Goal: Information Seeking & Learning: Learn about a topic

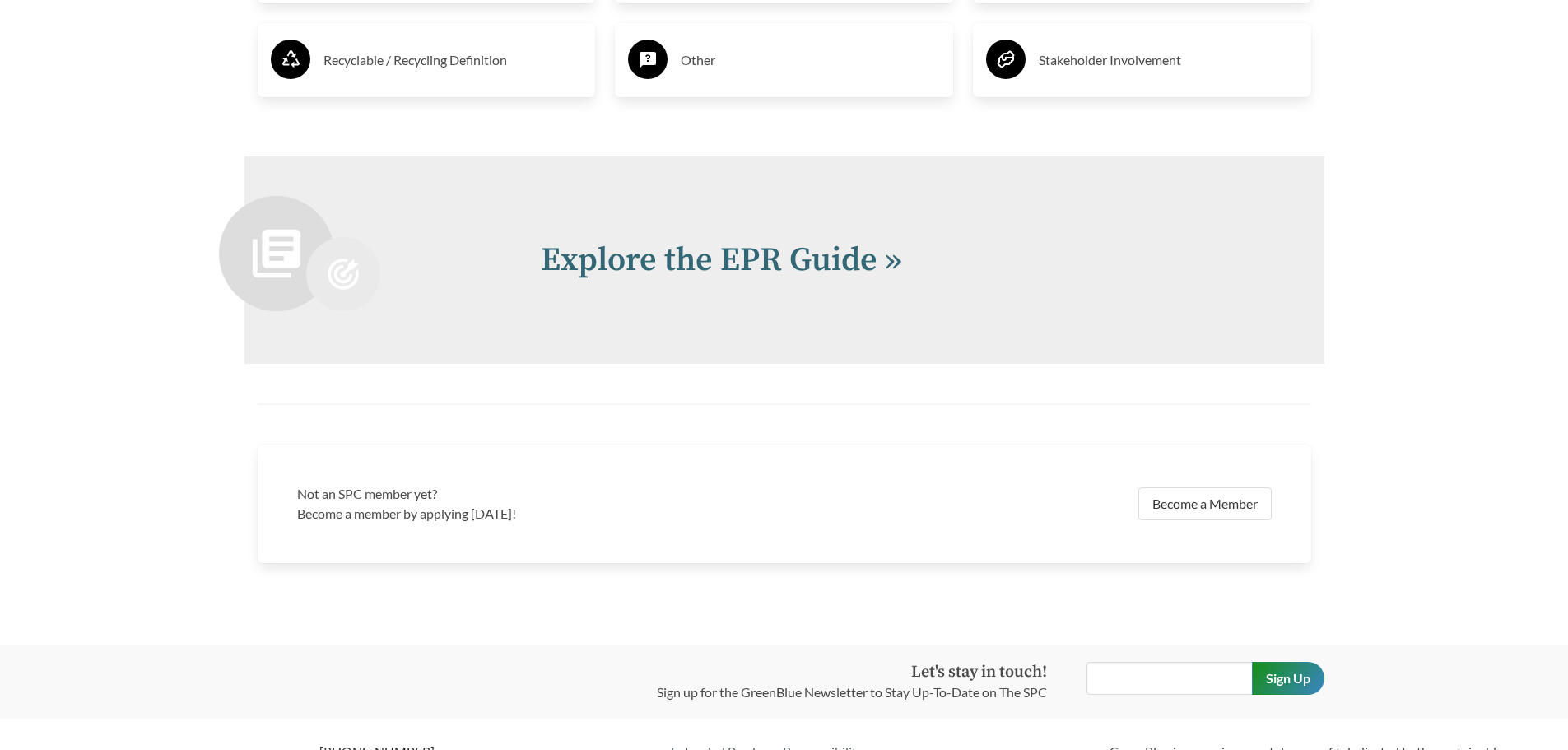
scroll to position [3536, 0]
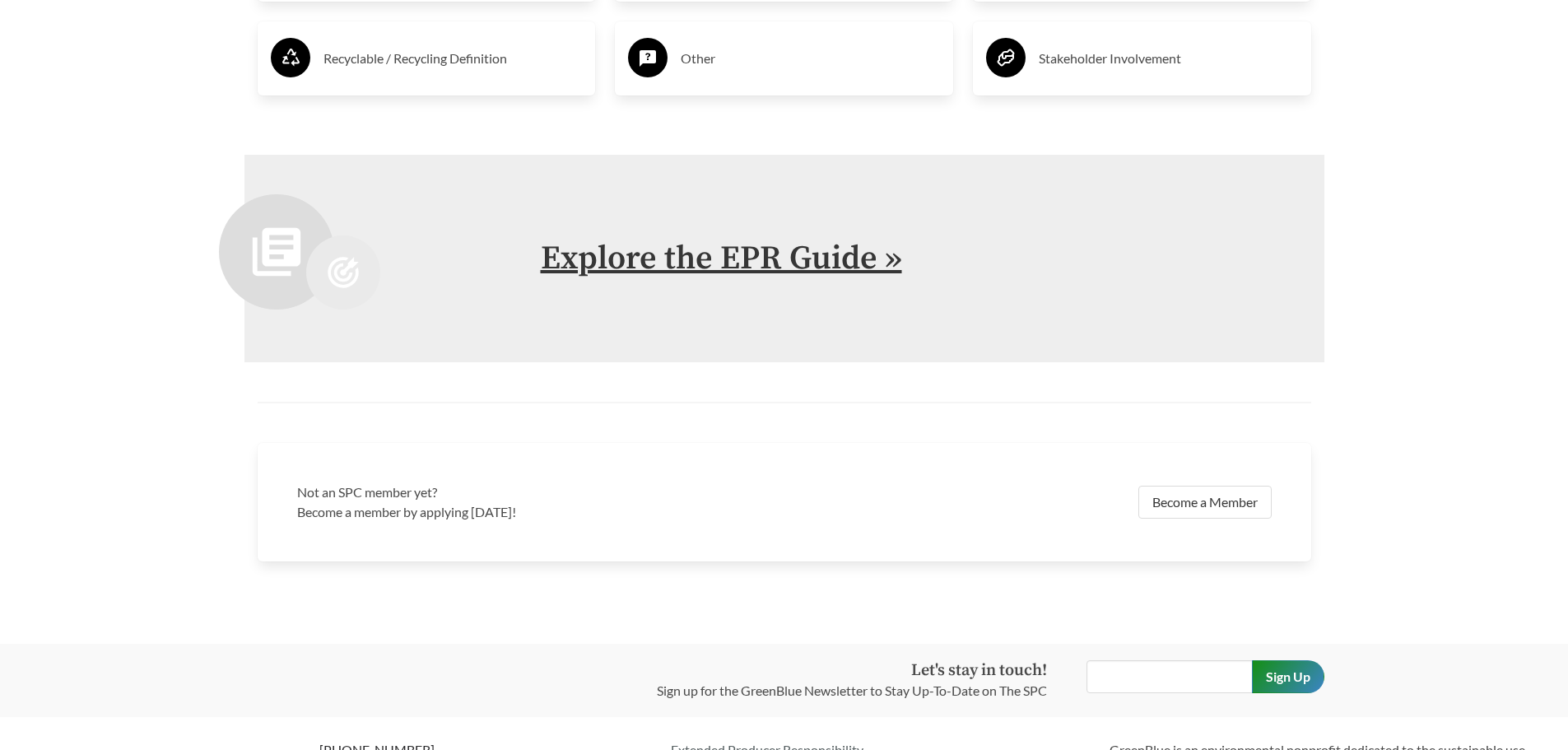
click at [604, 247] on link "Explore the EPR Guide »" at bounding box center [721, 258] width 362 height 41
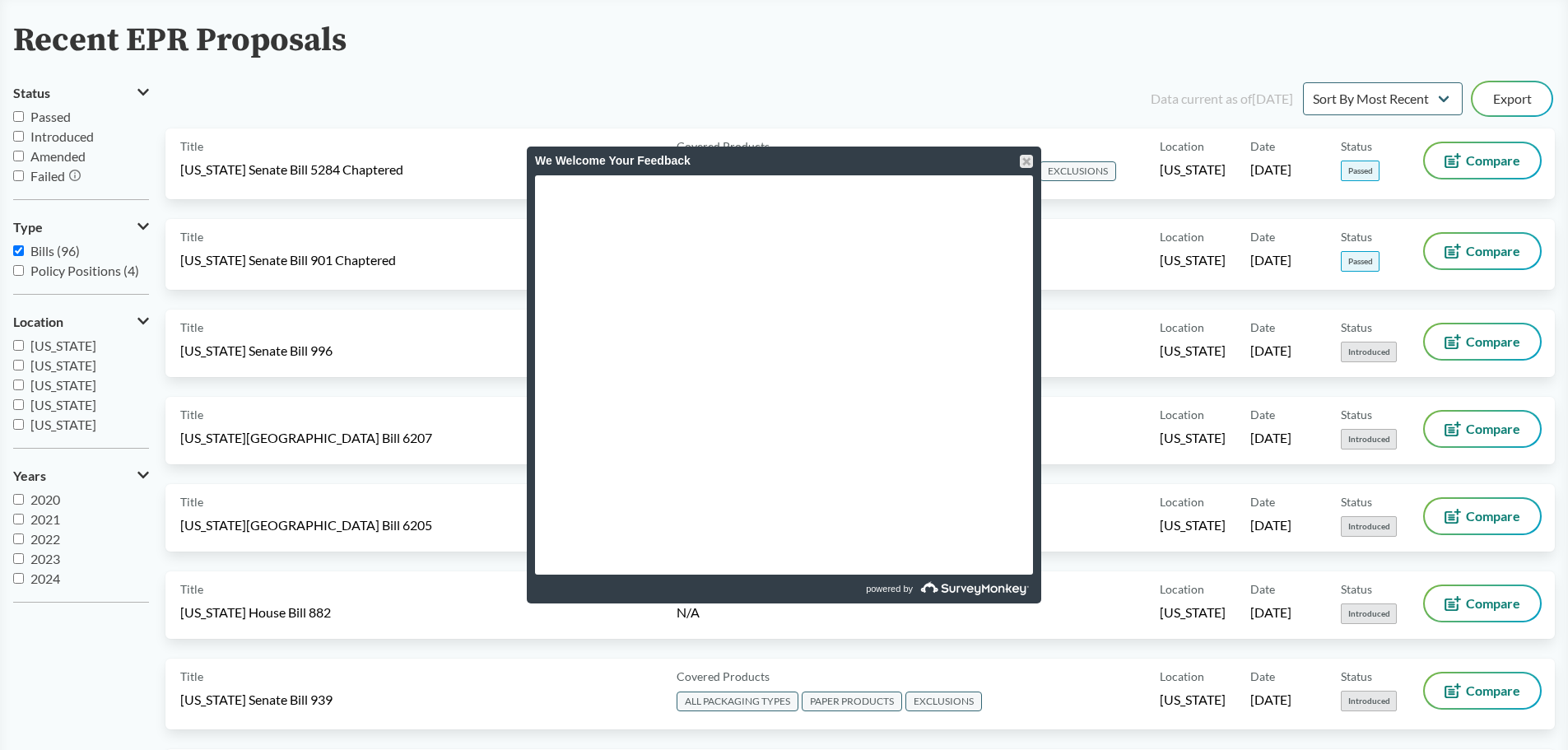
scroll to position [66, 0]
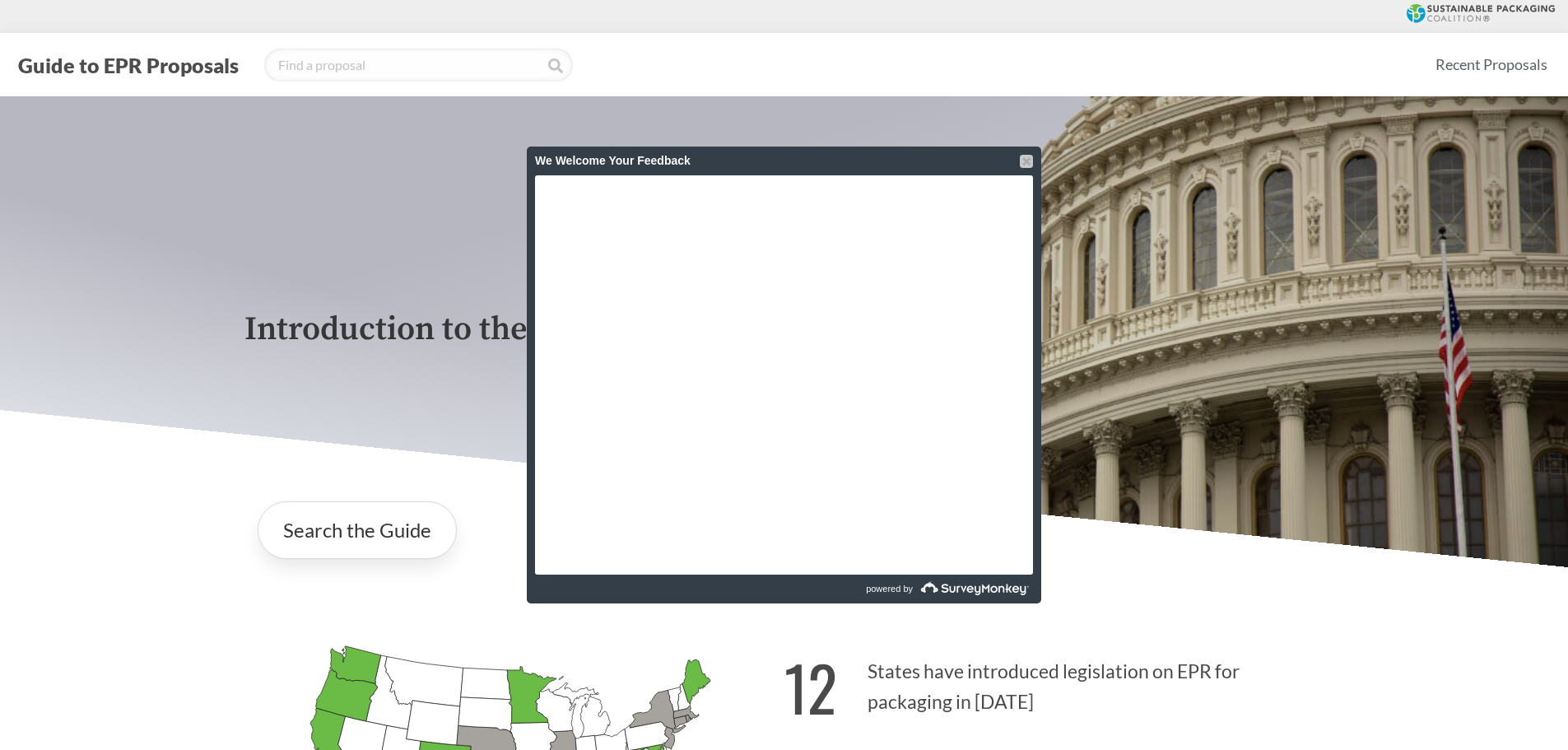
click at [1024, 158] on div at bounding box center [1026, 161] width 13 height 13
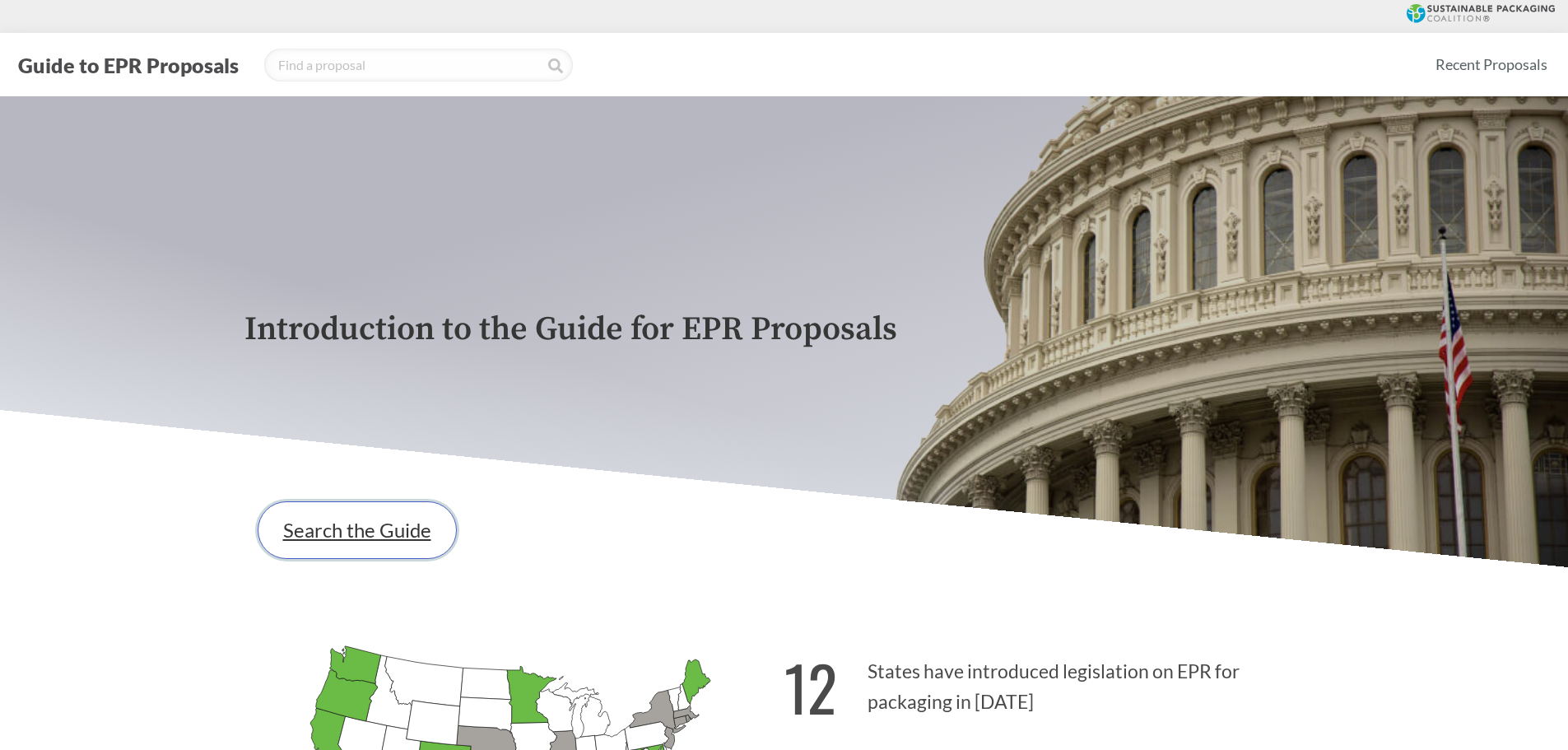
click at [385, 518] on link "Search the Guide" at bounding box center [357, 530] width 200 height 58
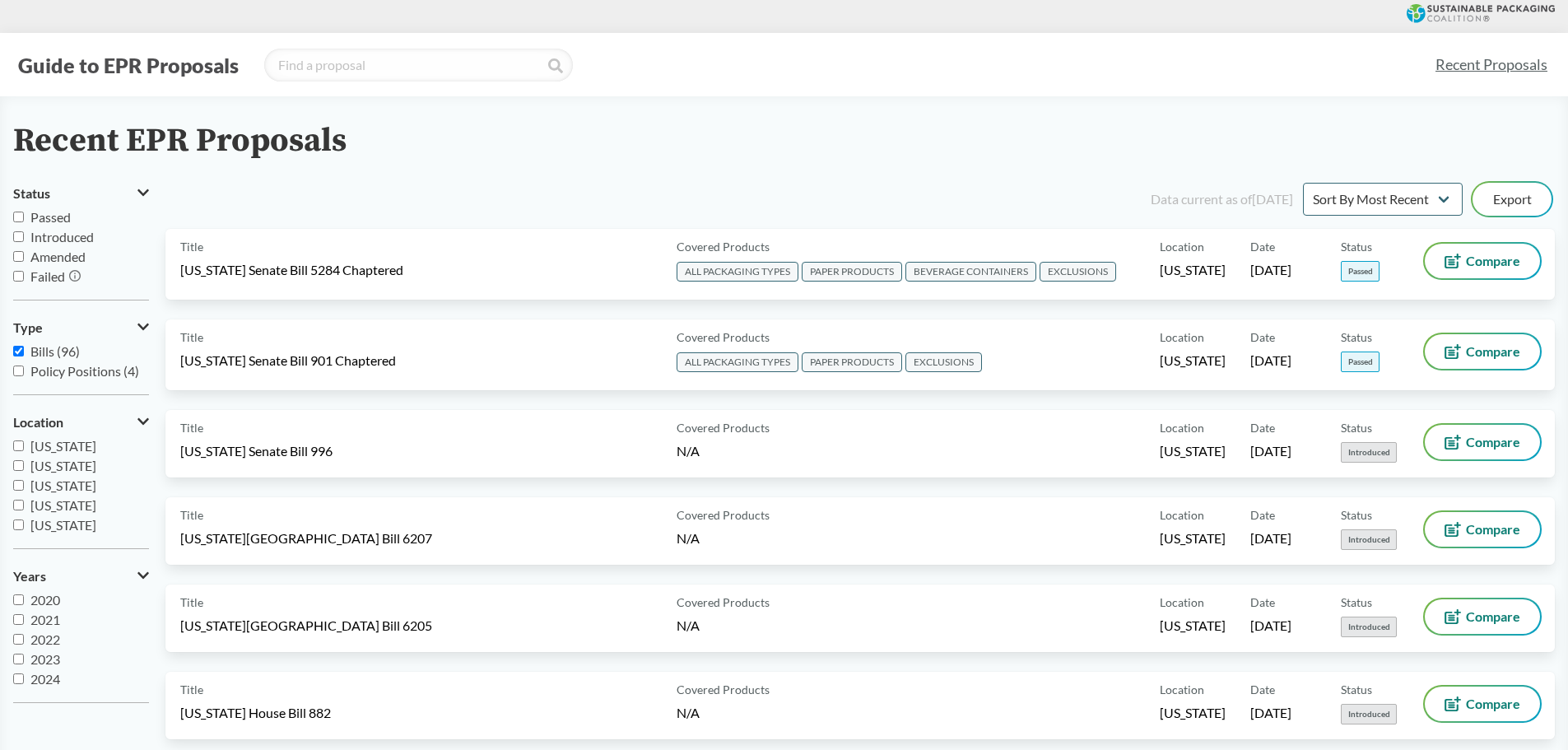
click at [242, 185] on div "Data current as of [DATE] Sort By Most Recent Sort By Status Export" at bounding box center [870, 199] width 1369 height 39
